Goal: Navigation & Orientation: Go to known website

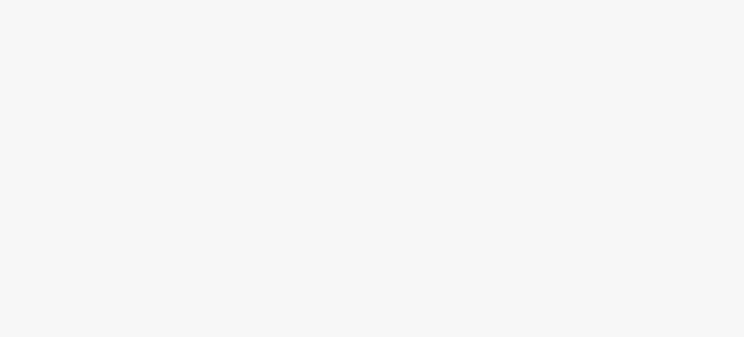
click at [337, 172] on div at bounding box center [372, 186] width 744 height 302
click at [344, 180] on div at bounding box center [372, 186] width 744 height 302
click at [344, 178] on div at bounding box center [372, 186] width 744 height 302
drag, startPoint x: 470, startPoint y: 71, endPoint x: 412, endPoint y: 217, distance: 157.1
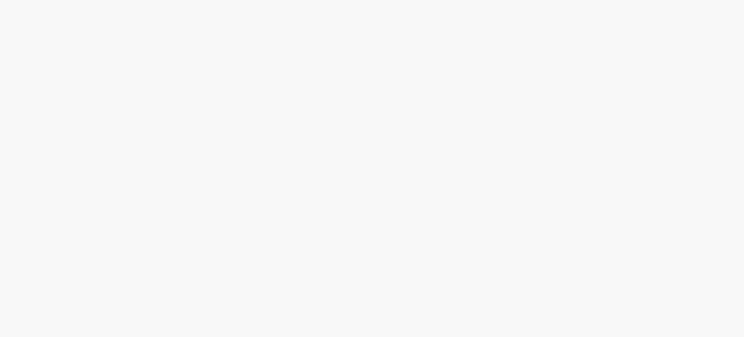
click at [470, 71] on div at bounding box center [372, 186] width 744 height 302
